Goal: Communication & Community: Answer question/provide support

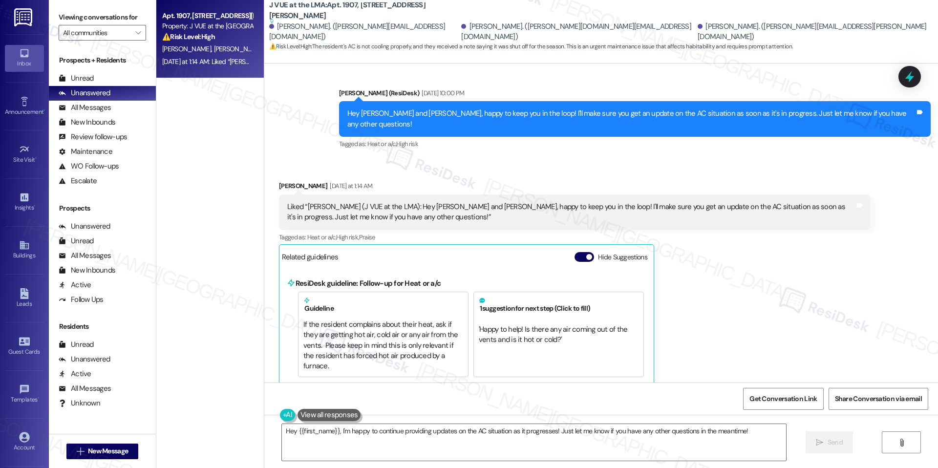
scroll to position [1087, 0]
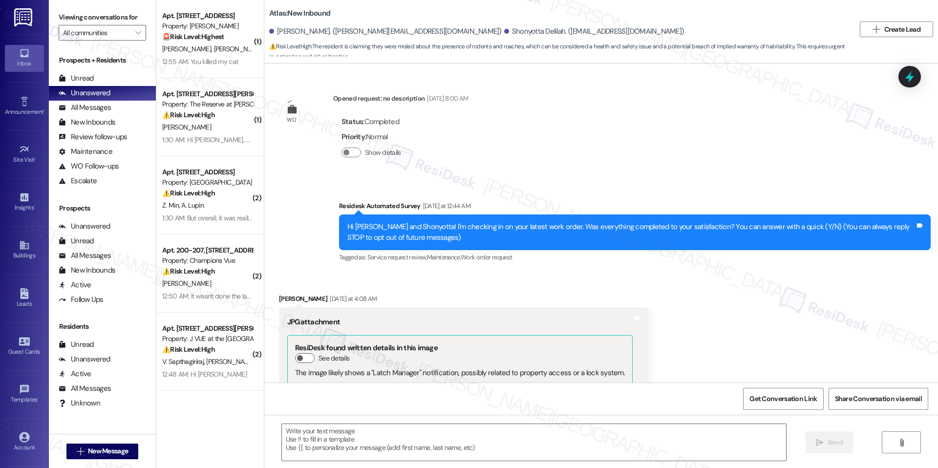
scroll to position [432, 0]
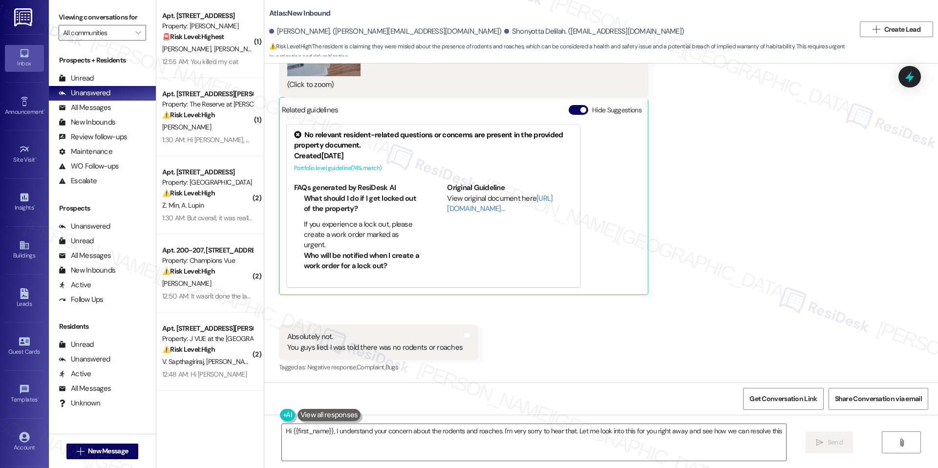
type textarea "Hi {{first_name}}, I understand your concern about the rodents and roaches. I'm…"
